Goal: Check status: Check status

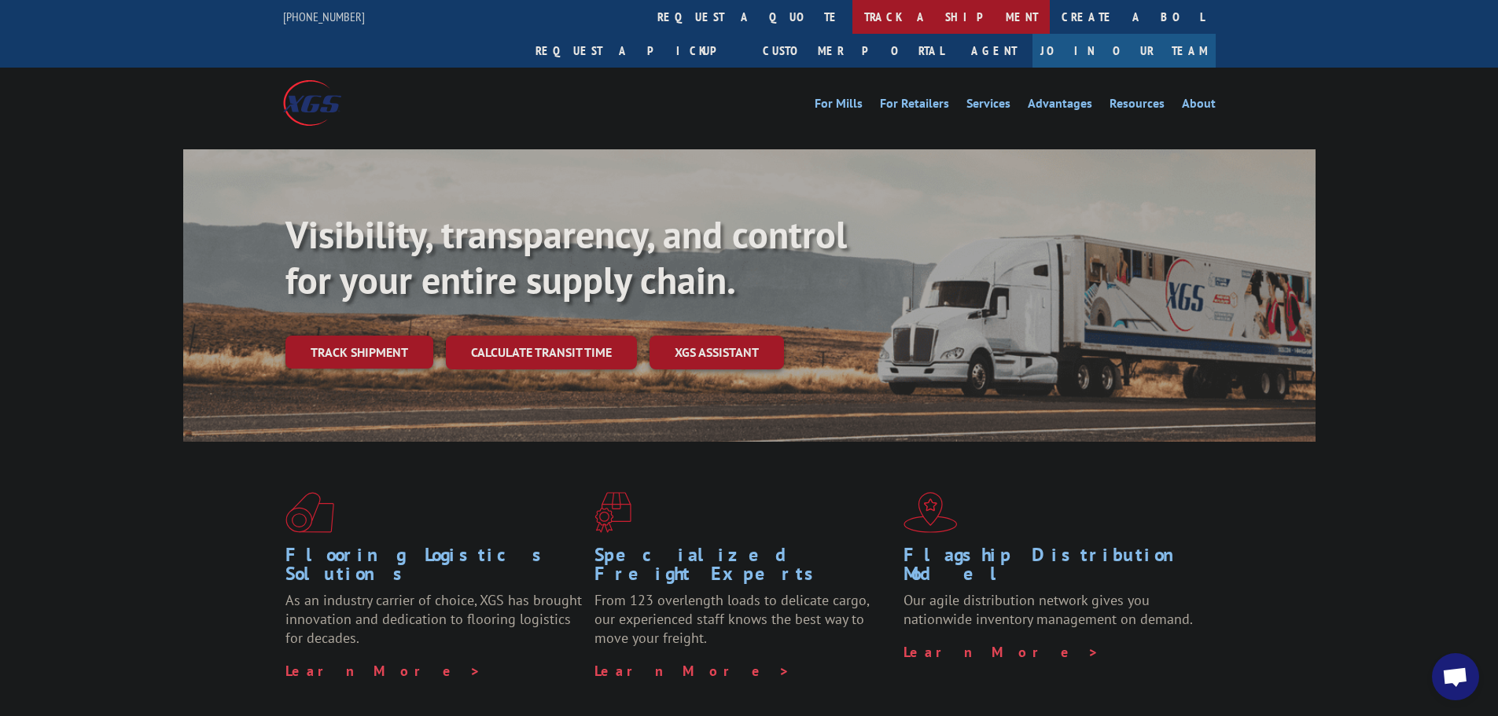
click at [852, 14] on link "track a shipment" at bounding box center [950, 17] width 197 height 34
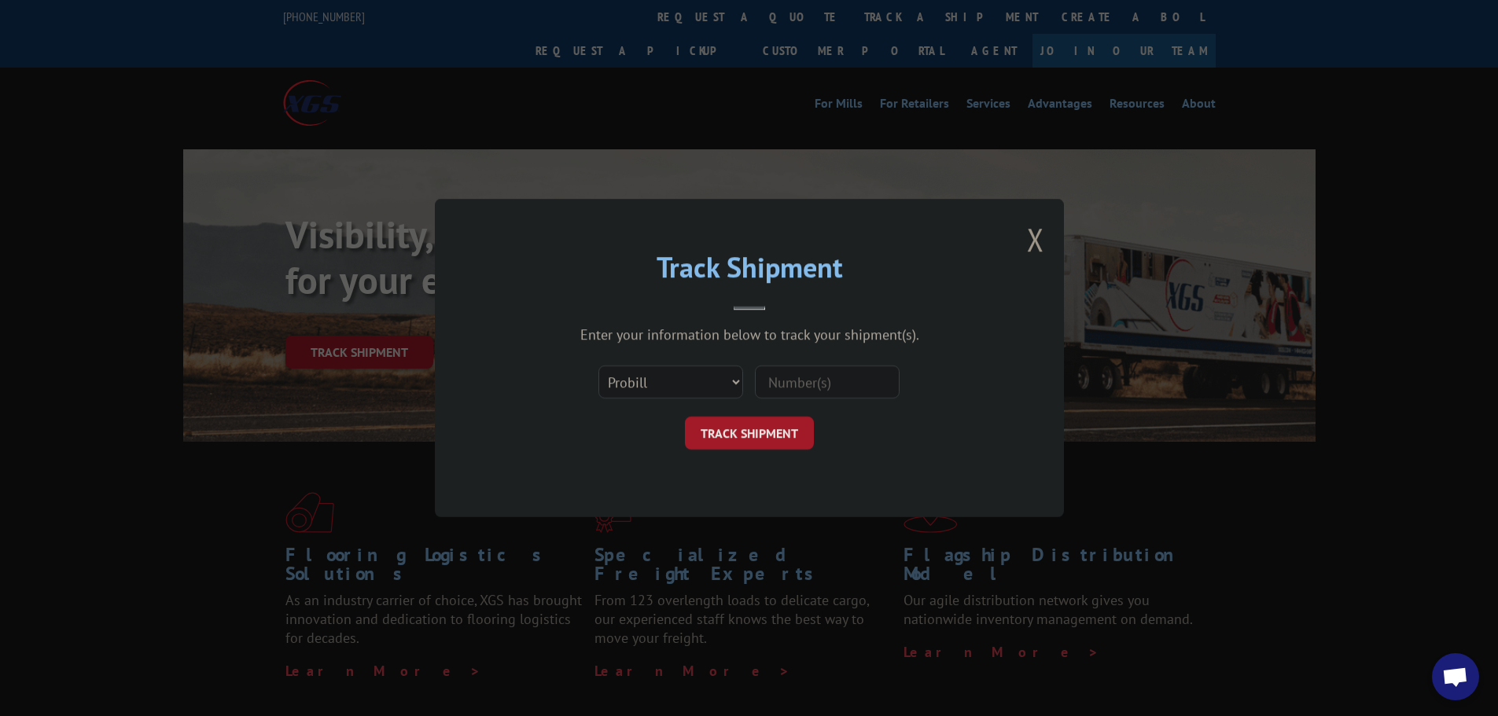
click at [678, 353] on div "Enter your information below to track your shipment(s). Select category... Prob…" at bounding box center [749, 387] width 472 height 124
drag, startPoint x: 673, startPoint y: 367, endPoint x: 675, endPoint y: 381, distance: 14.3
click at [673, 368] on select "Select category... Probill BOL PO" at bounding box center [670, 382] width 145 height 33
select select "bol"
click at [598, 366] on select "Select category... Probill BOL PO" at bounding box center [670, 382] width 145 height 33
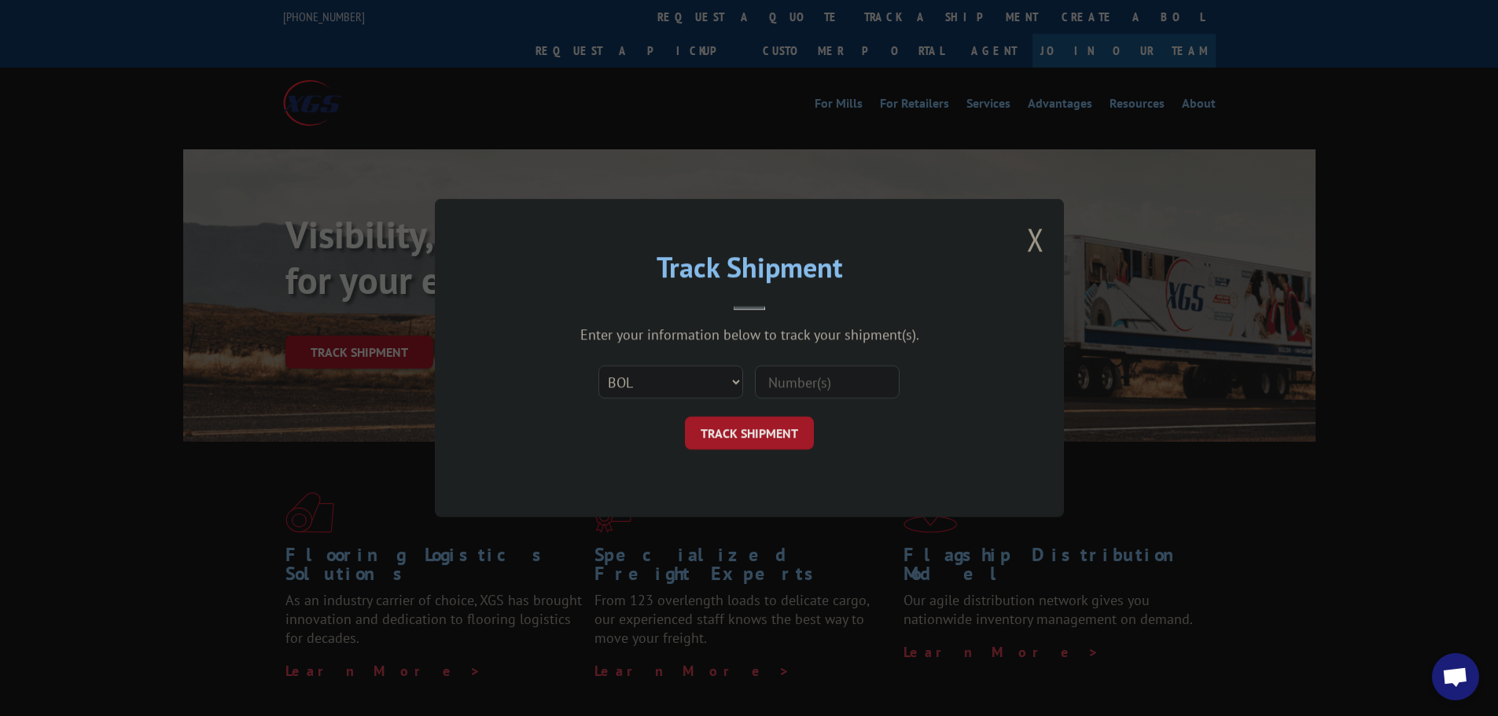
click at [810, 369] on input at bounding box center [827, 382] width 145 height 33
paste input "MSCI11702959"
type input "MSCI11702959"
click at [732, 437] on button "TRACK SHIPMENT" at bounding box center [749, 433] width 129 height 33
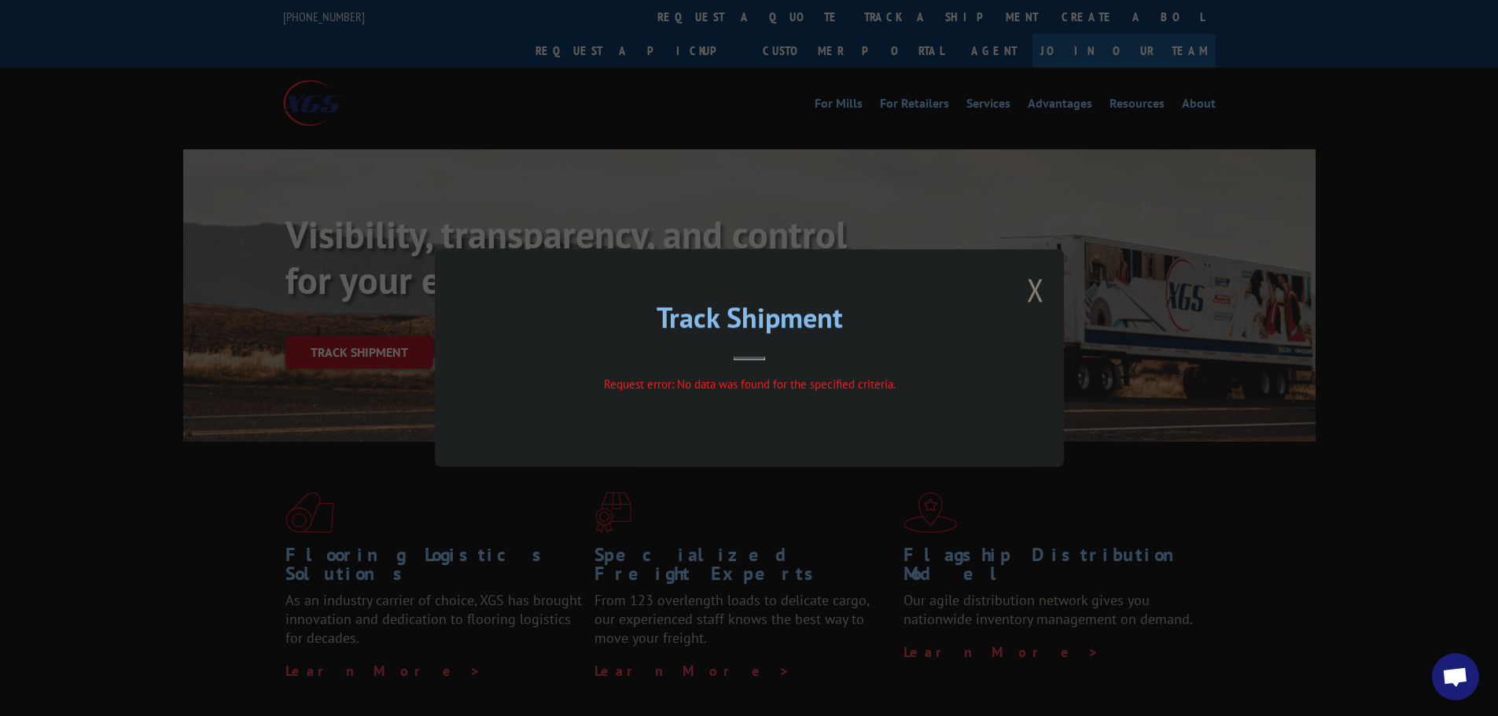
click at [1037, 292] on button "Close modal" at bounding box center [1035, 290] width 17 height 42
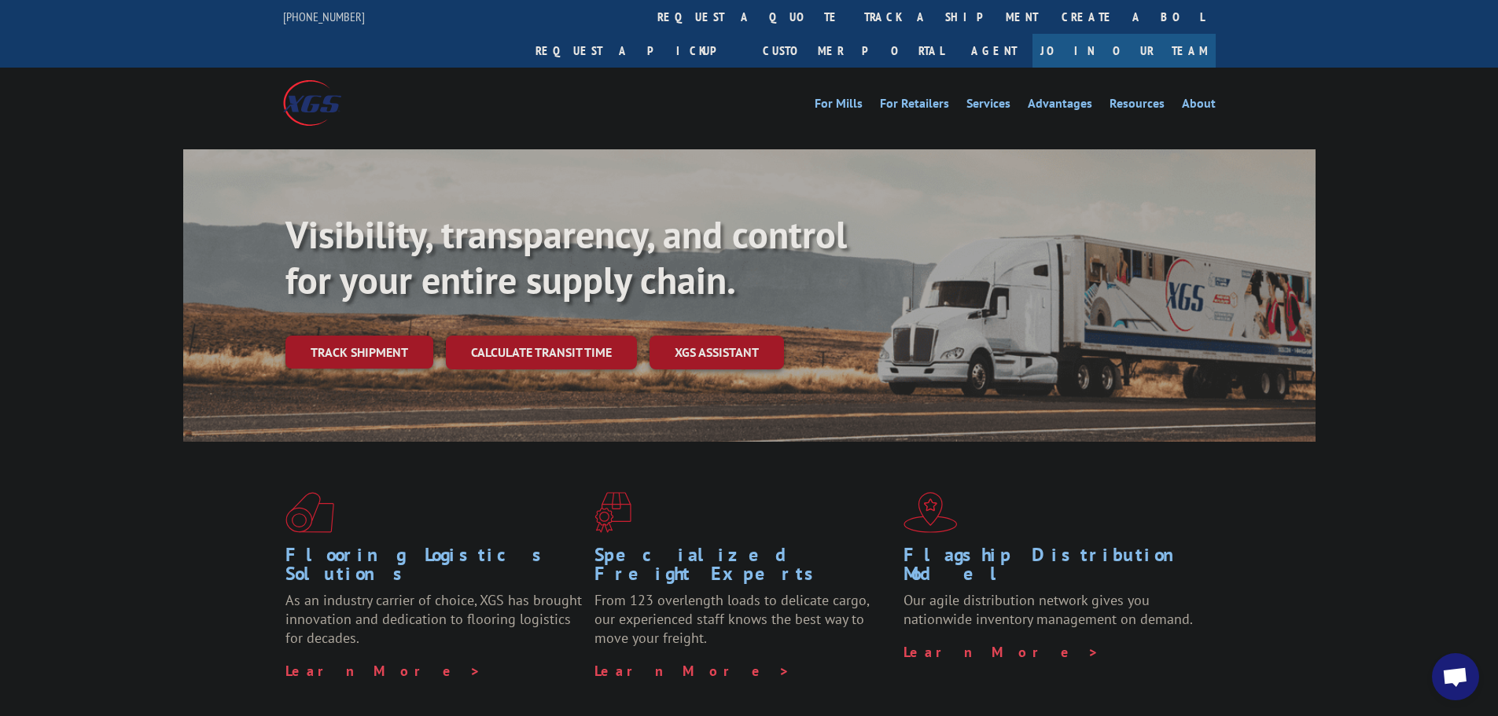
click at [1443, 674] on span "Open chat" at bounding box center [1455, 678] width 26 height 22
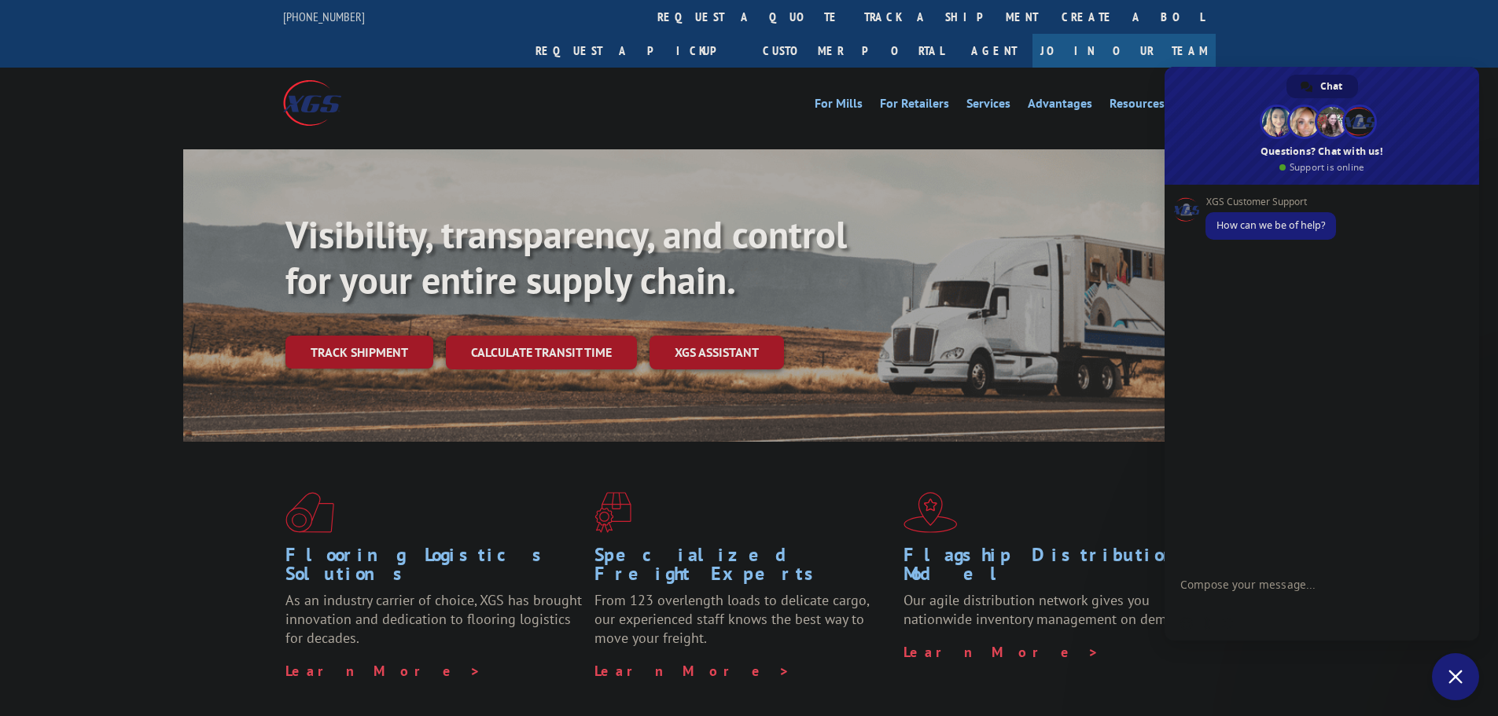
click at [1312, 583] on textarea "Compose your message..." at bounding box center [1304, 592] width 248 height 28
paste textarea "MSCI11702959"
type textarea "Hi can you please let me know if this picked up MSCI11702959"
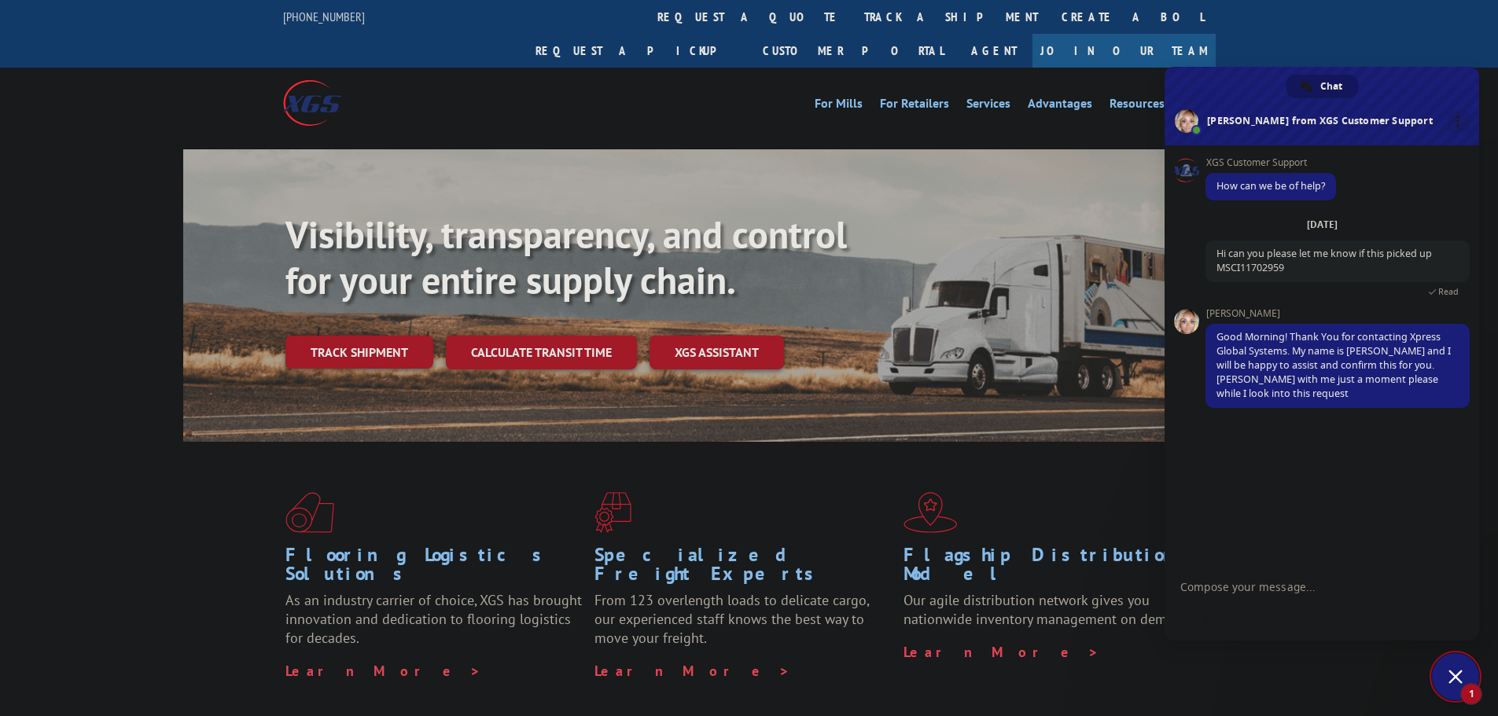
click at [1369, 415] on div "[PERSON_NAME] Good Morning! Thank You for contacting Xpress Global Systems. My …" at bounding box center [1337, 366] width 264 height 117
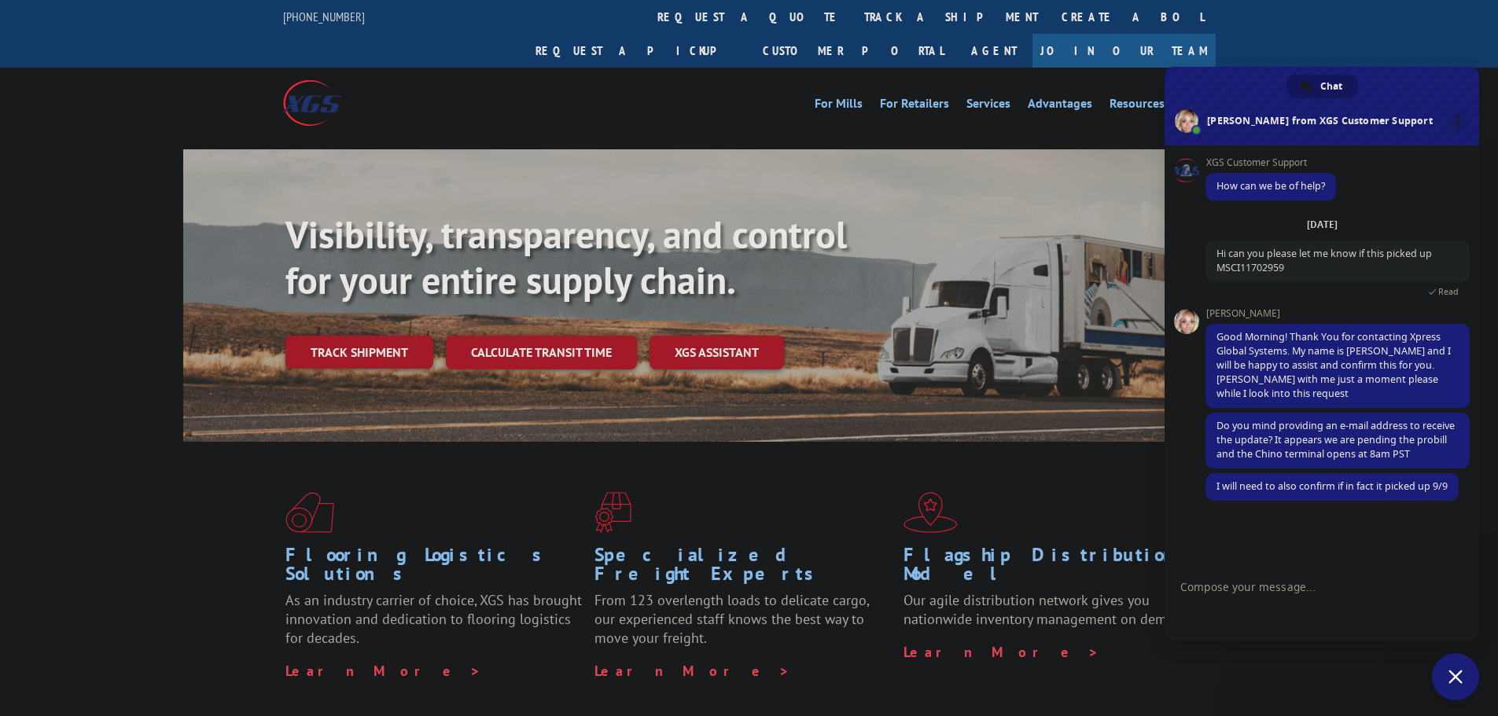
click at [1277, 568] on form at bounding box center [1304, 588] width 248 height 42
click at [1273, 578] on form at bounding box center [1304, 588] width 248 height 42
click at [1269, 587] on textarea "Compose your message..." at bounding box center [1304, 587] width 248 height 14
type textarea "[EMAIL_ADDRESS][DOMAIN_NAME]"
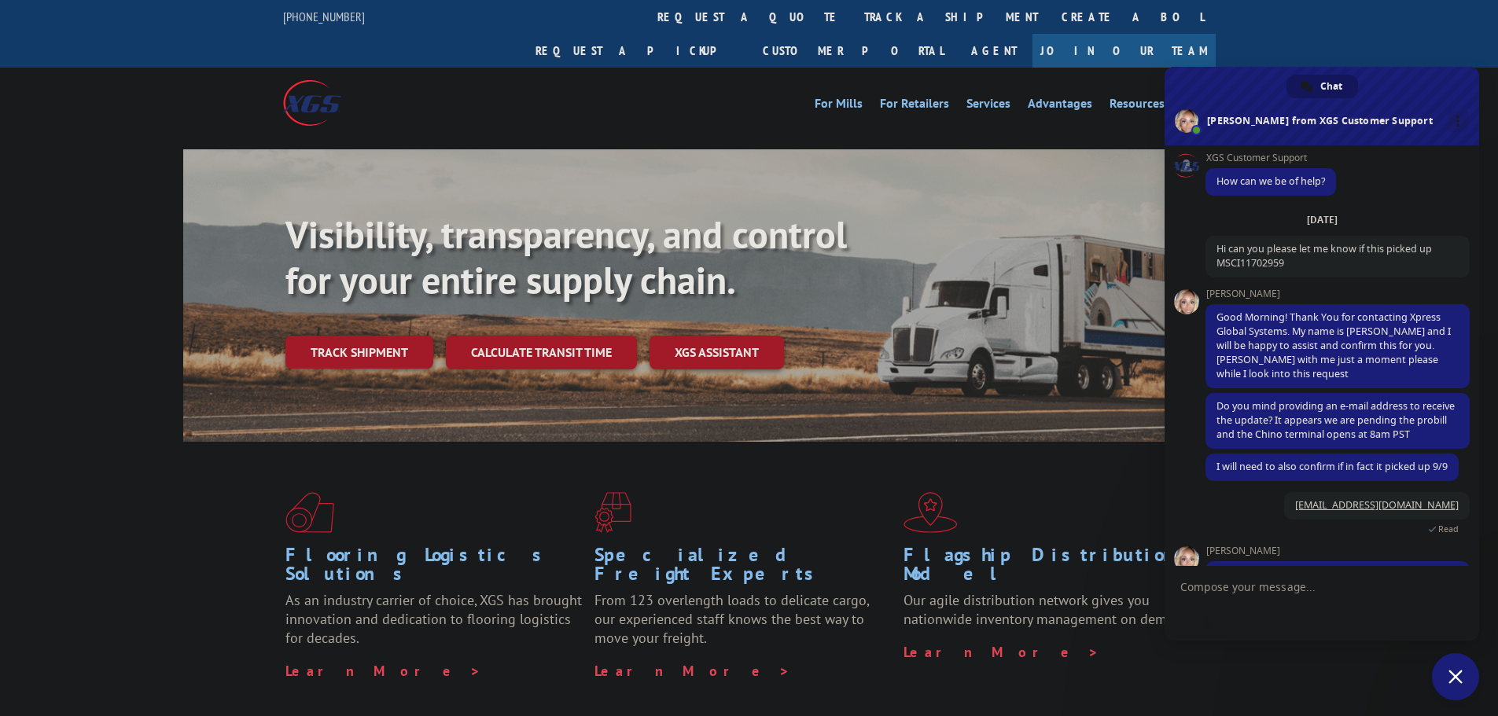
scroll to position [87, 0]
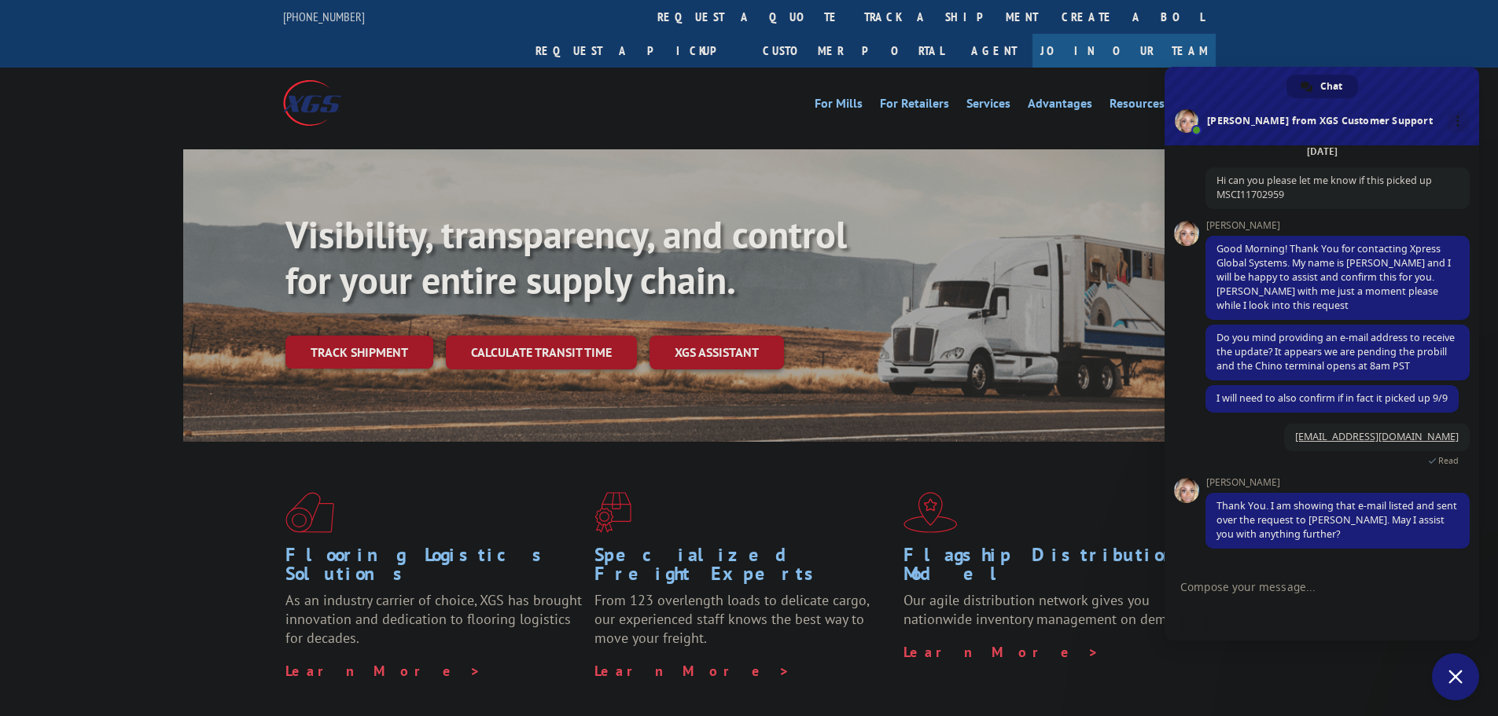
click at [1230, 593] on textarea "Compose your message..." at bounding box center [1304, 587] width 248 height 14
type textarea "thats it for now thank u"
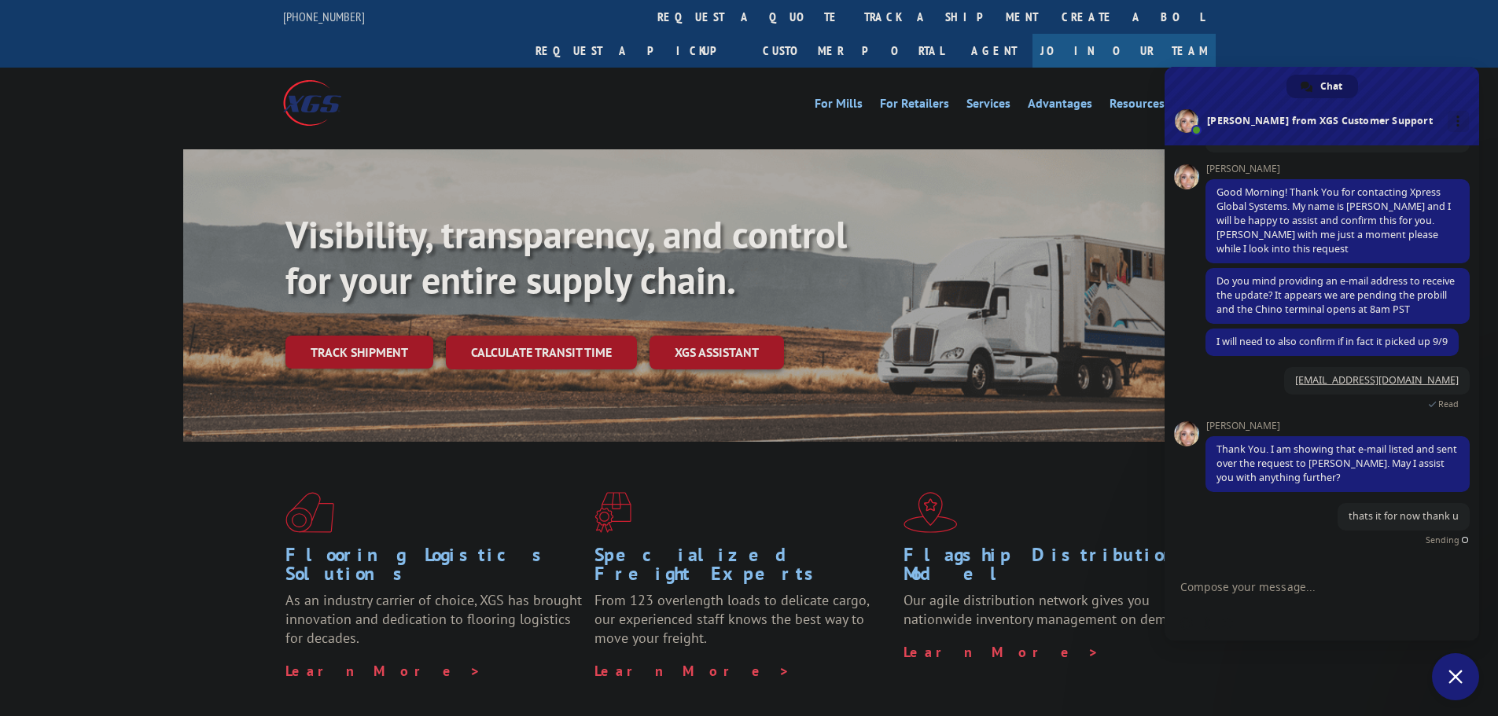
scroll to position [126, 0]
